Goal: Find contact information: Find contact information

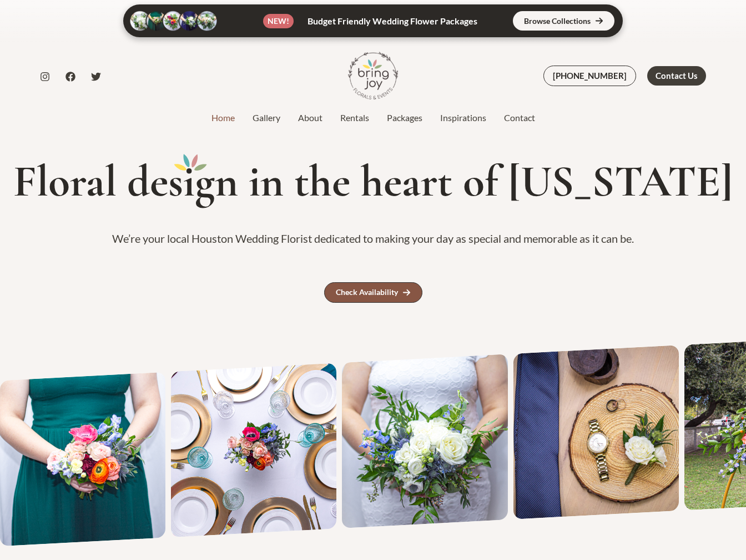
click at [407, 287] on link "Check Availability" at bounding box center [373, 292] width 98 height 21
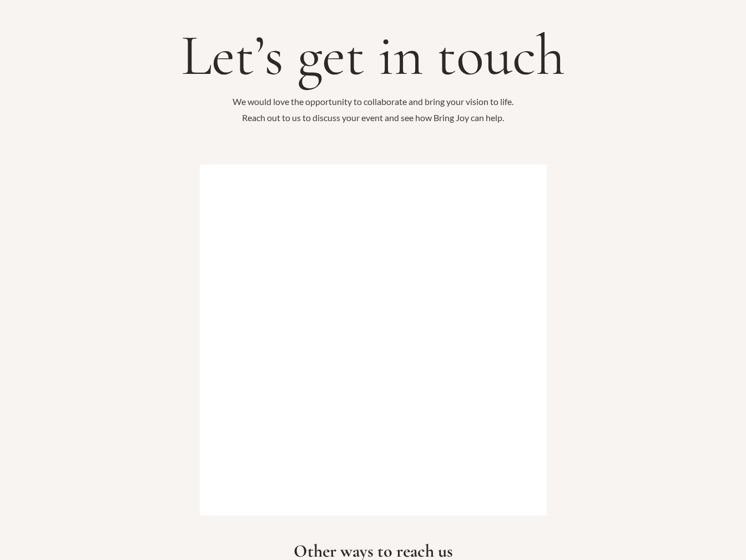
scroll to position [169, 0]
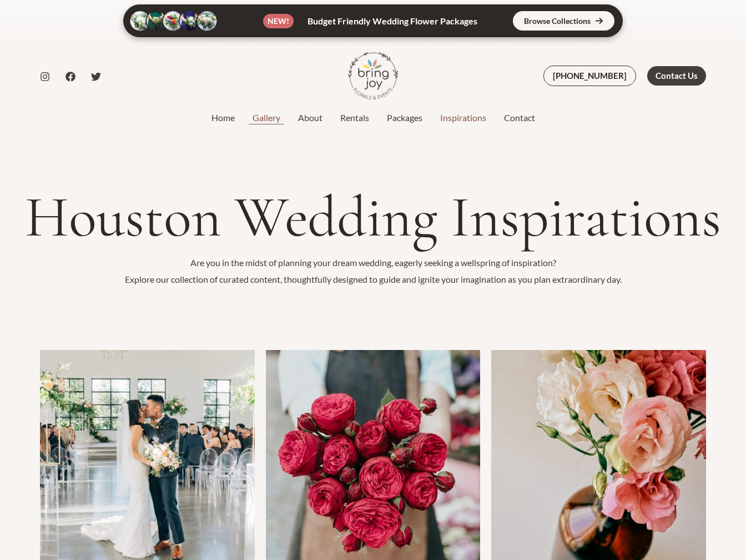
click at [267, 113] on link "Gallery" at bounding box center [267, 117] width 46 height 13
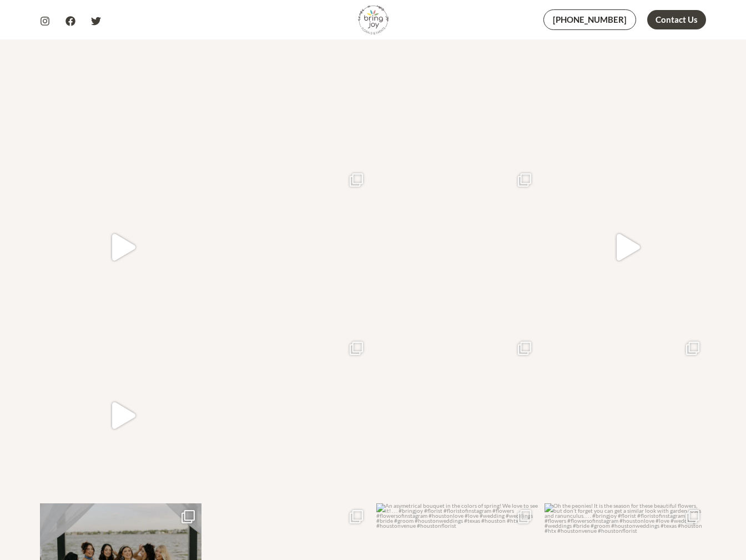
scroll to position [1102, 0]
